Goal: Task Accomplishment & Management: Use online tool/utility

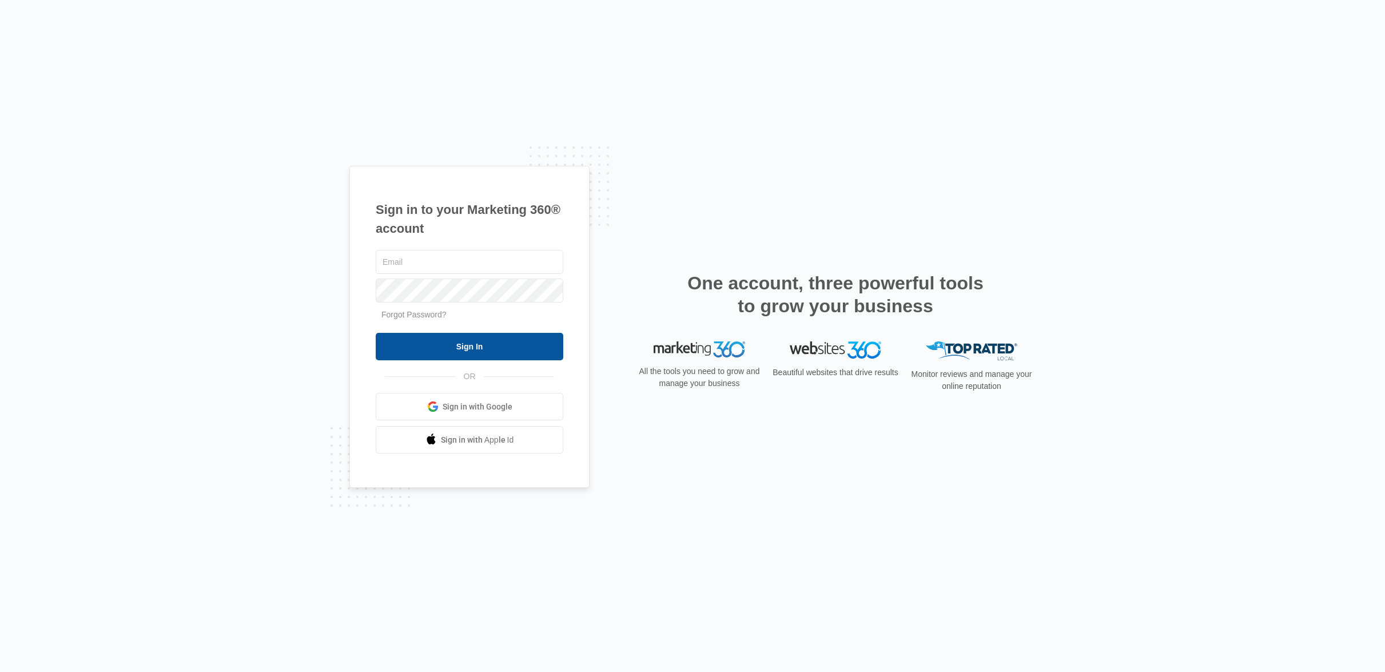
type input "[PERSON_NAME][EMAIL_ADDRESS][DOMAIN_NAME]"
click at [482, 348] on input "Sign In" at bounding box center [470, 346] width 188 height 27
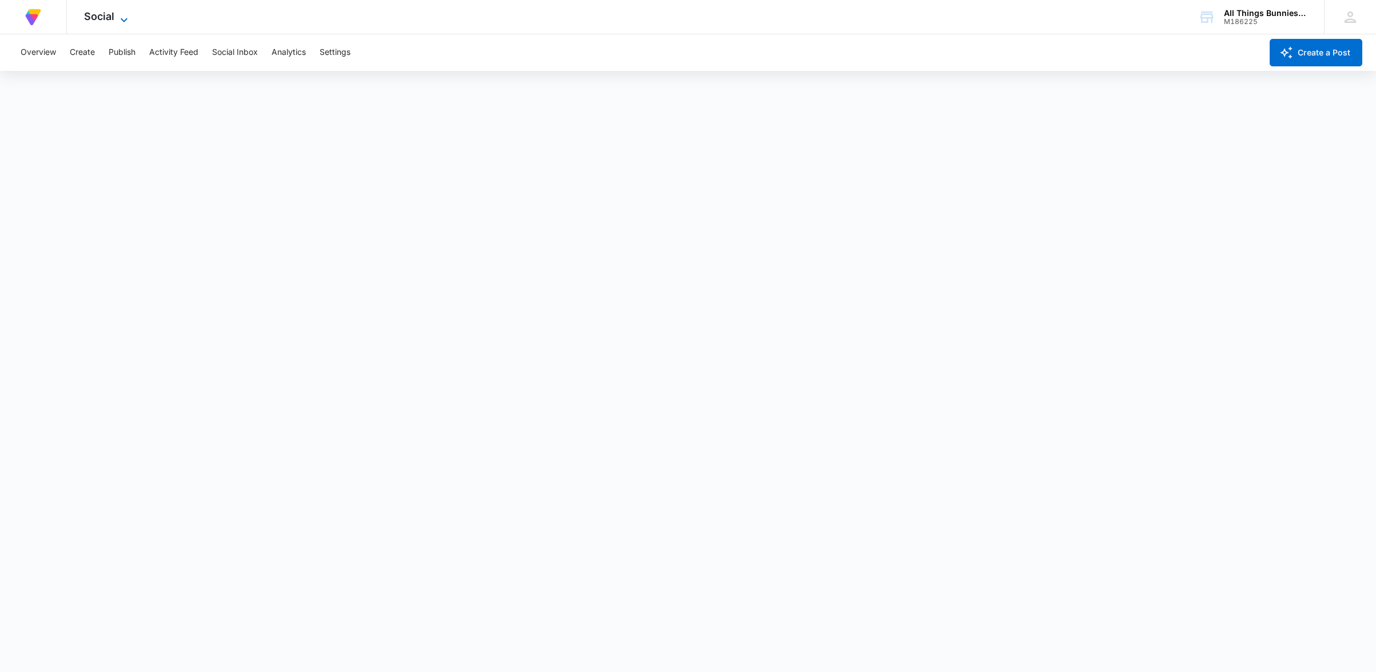
click at [103, 18] on span "Social" at bounding box center [99, 16] width 30 height 12
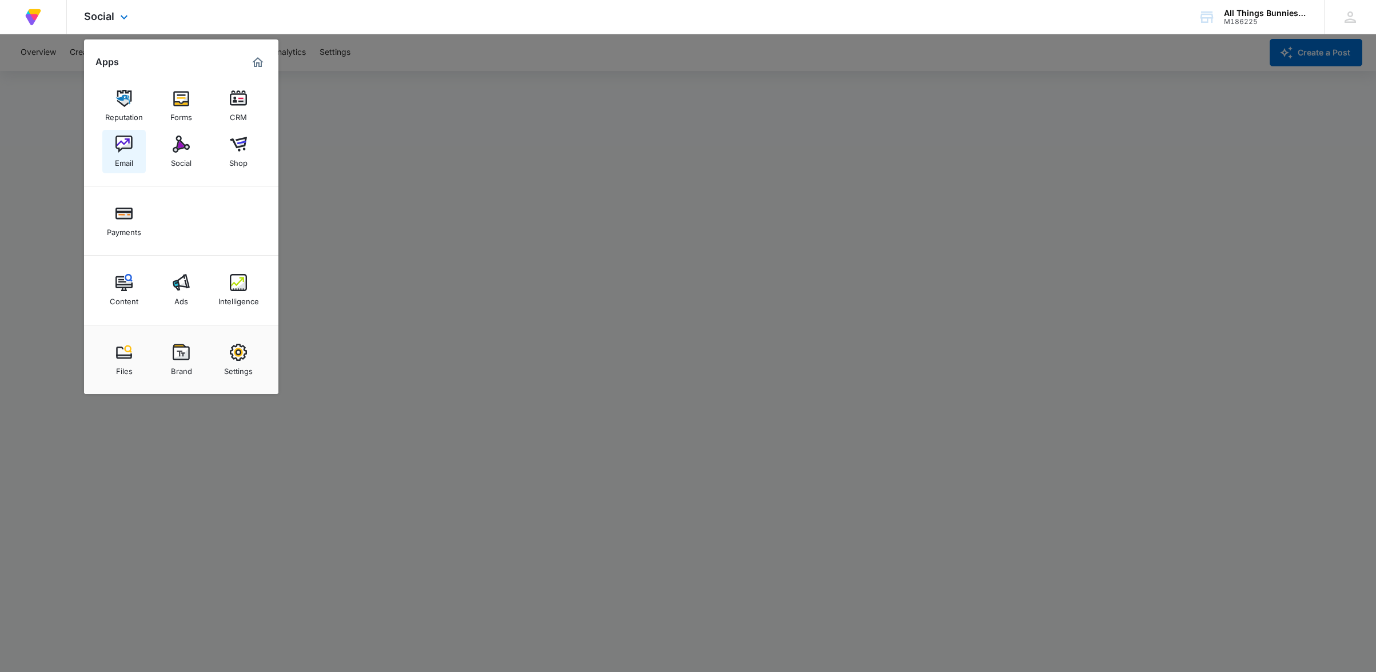
click at [124, 150] on img at bounding box center [123, 143] width 17 height 17
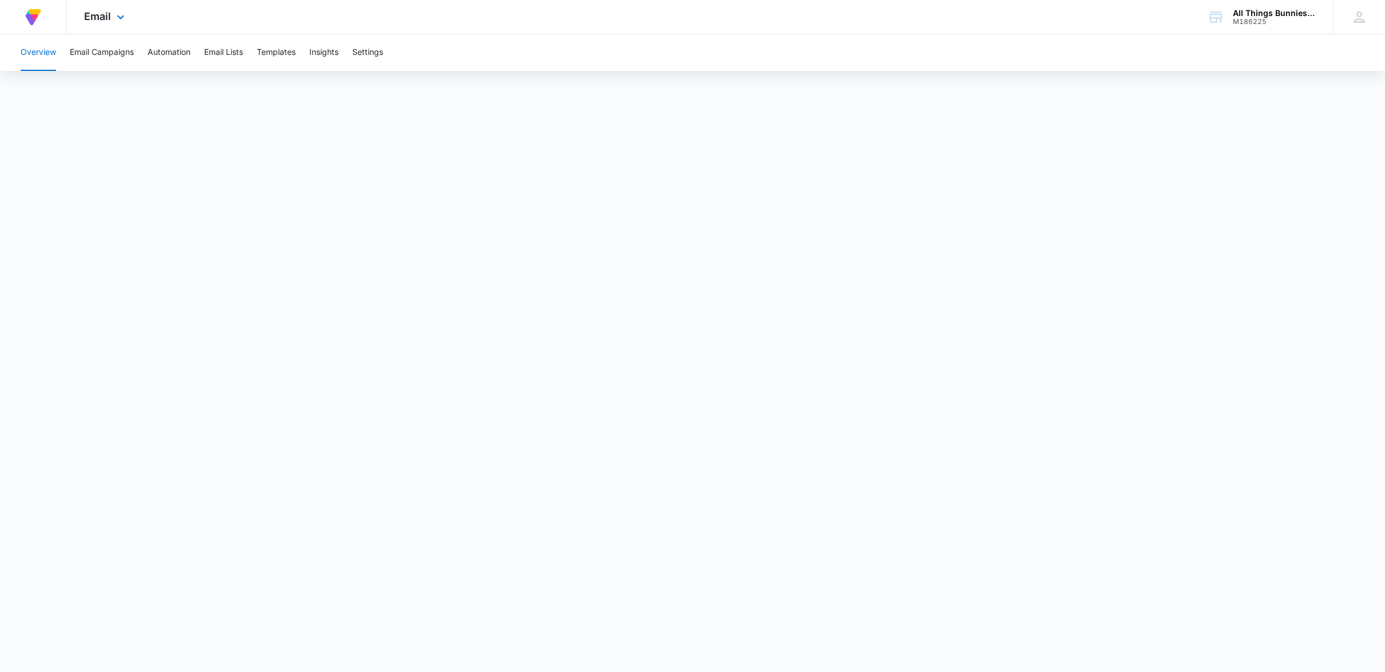
click at [112, 11] on div "Email Apps Reputation Forms CRM Email Social Shop Payments Content Ads Intellig…" at bounding box center [106, 17] width 78 height 34
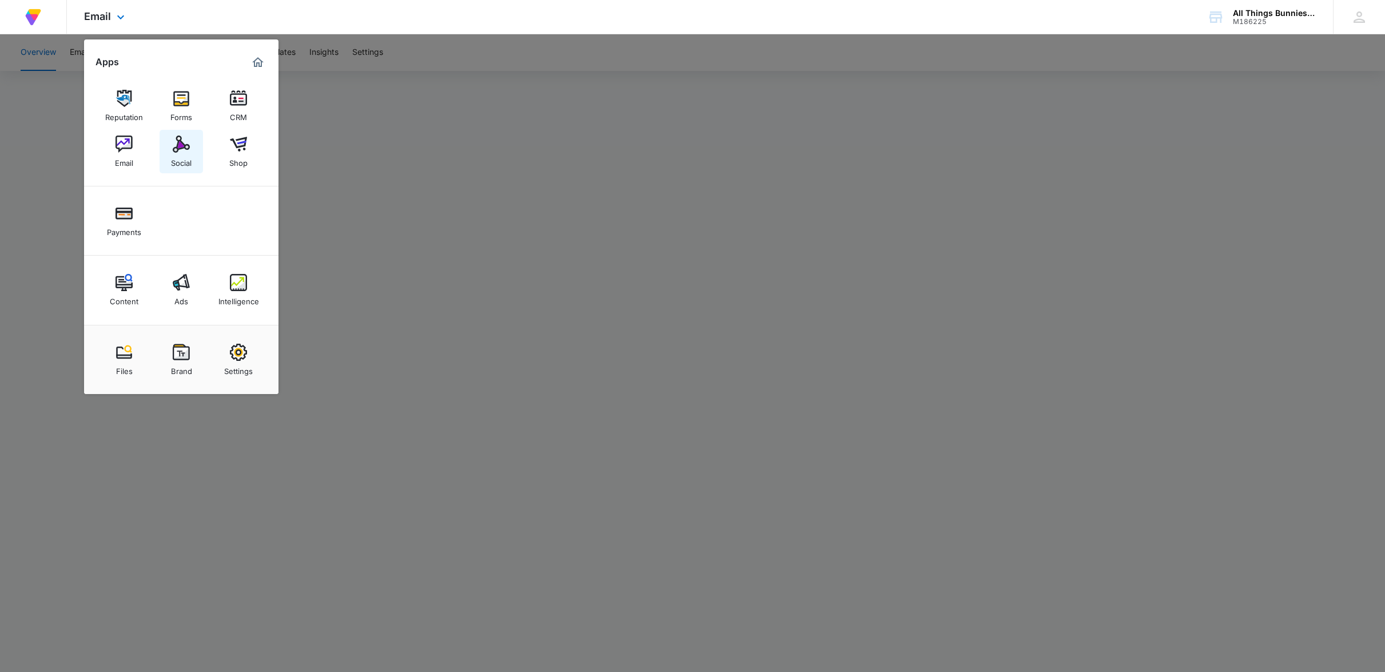
click at [184, 144] on img at bounding box center [181, 143] width 17 height 17
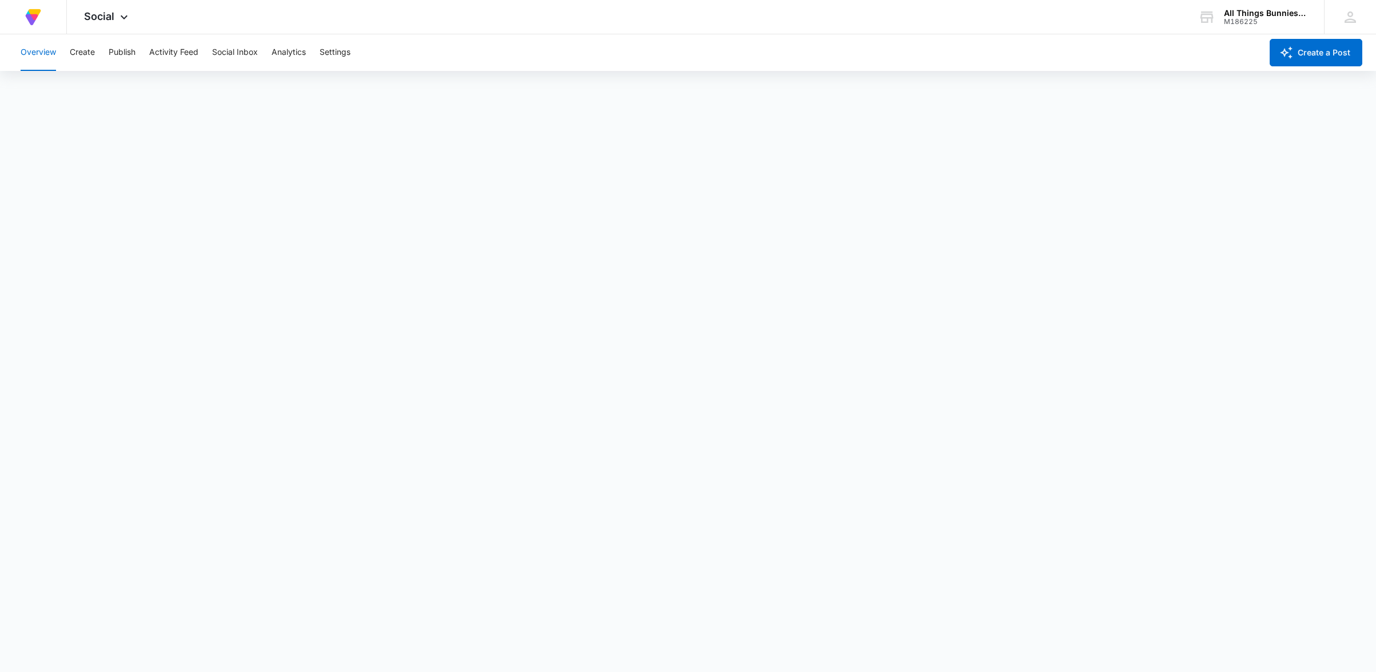
scroll to position [3, 0]
